Goal: Task Accomplishment & Management: Manage account settings

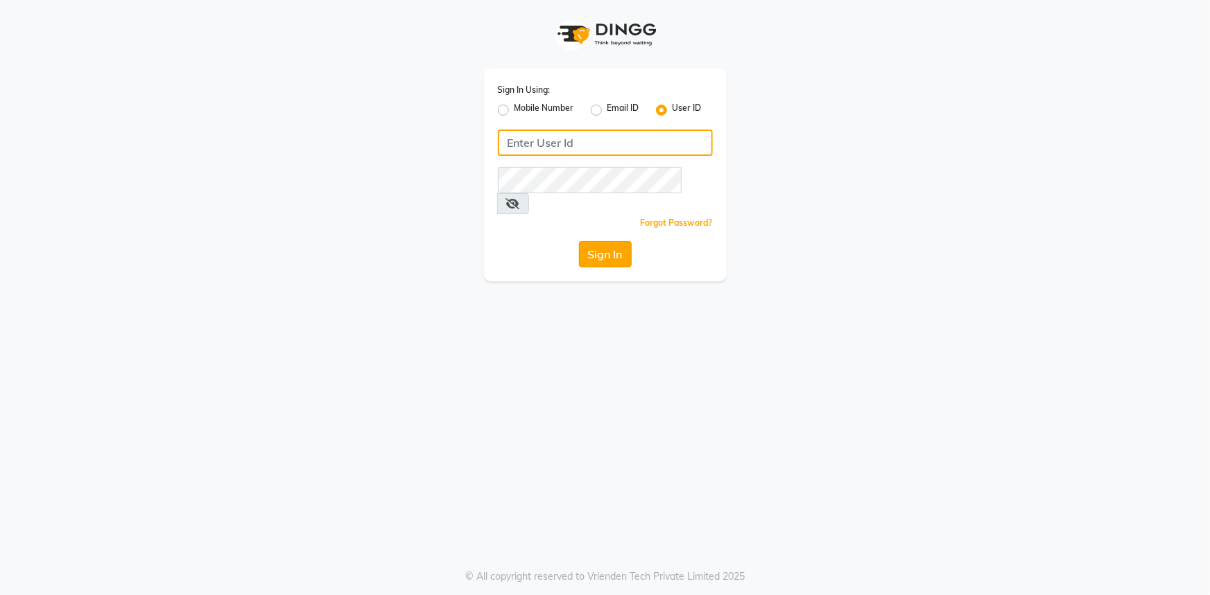
type input "belle and beau"
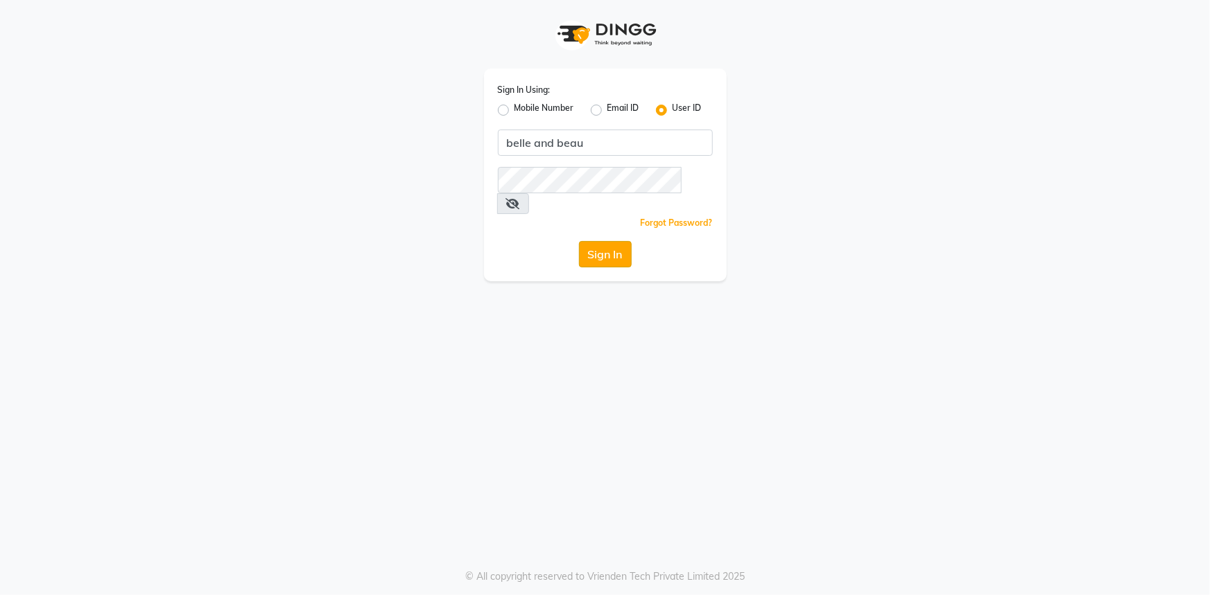
click at [602, 245] on button "Sign In" at bounding box center [605, 254] width 53 height 26
